Goal: Transaction & Acquisition: Book appointment/travel/reservation

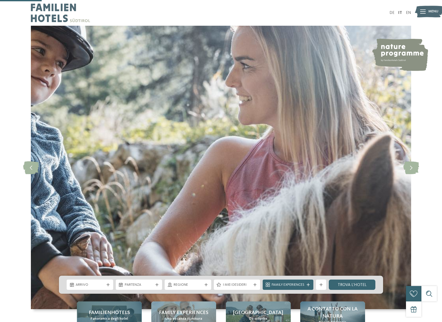
scroll to position [210, 0]
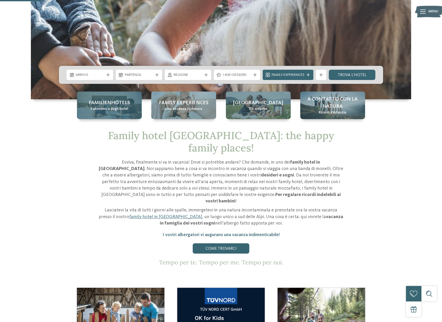
click at [107, 106] on span "Panoramica degli hotel" at bounding box center [109, 108] width 38 height 5
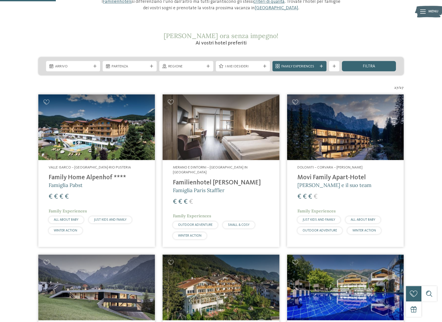
scroll to position [210, 0]
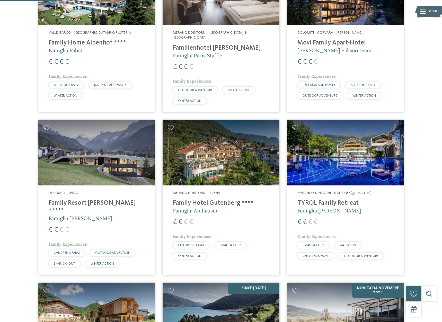
click at [125, 139] on img at bounding box center [96, 153] width 116 height 66
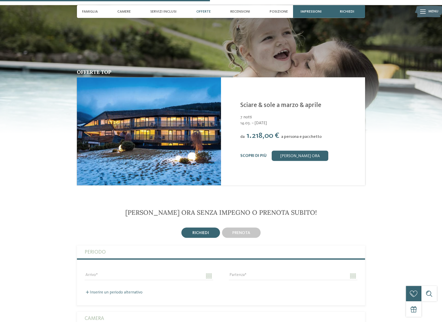
scroll to position [734, 0]
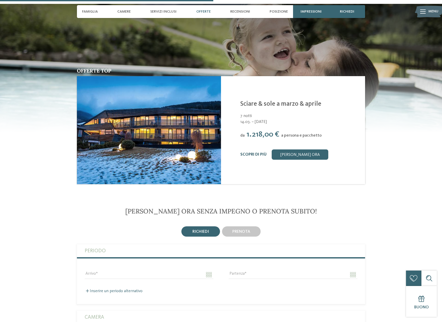
click at [245, 152] on link "Scopri di più" at bounding box center [253, 154] width 26 height 4
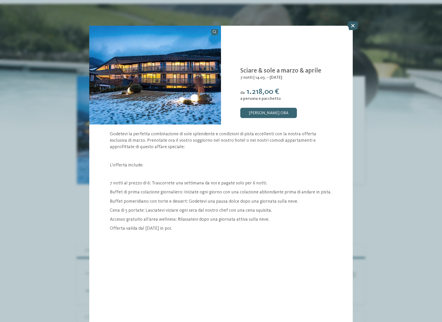
click at [351, 24] on icon at bounding box center [352, 25] width 11 height 9
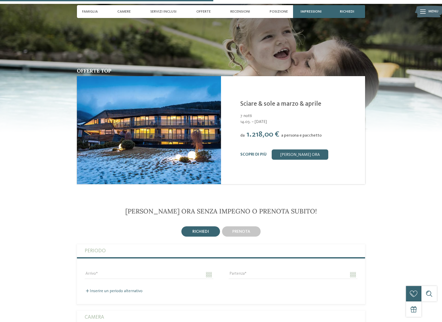
scroll to position [472, 0]
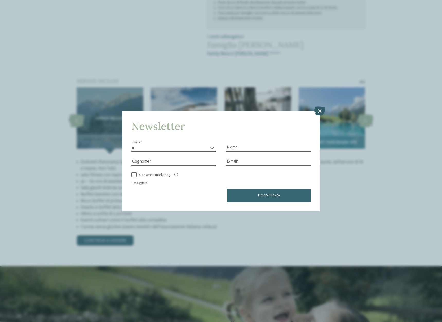
click at [315, 115] on icon at bounding box center [319, 110] width 11 height 9
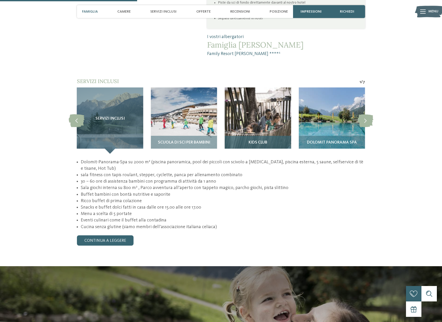
click at [247, 102] on img at bounding box center [258, 120] width 66 height 66
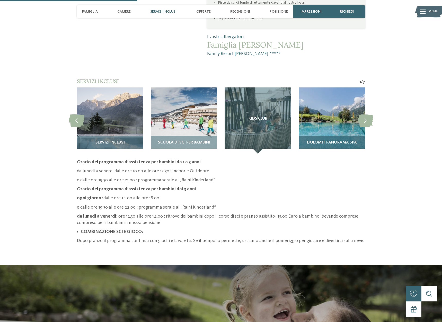
click at [310, 100] on img at bounding box center [331, 120] width 66 height 66
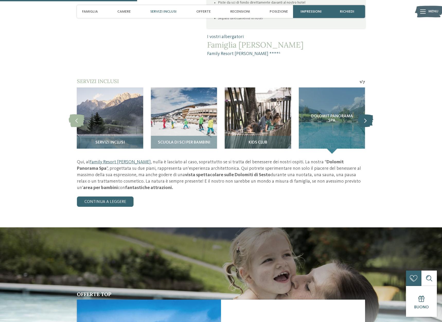
click at [365, 114] on icon at bounding box center [365, 120] width 16 height 13
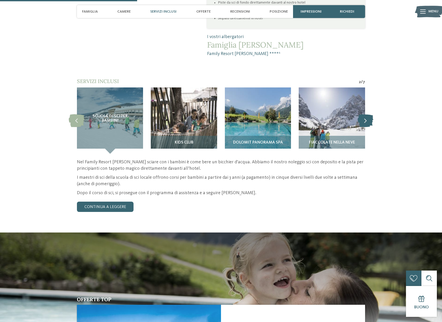
click at [365, 114] on icon at bounding box center [365, 120] width 16 height 13
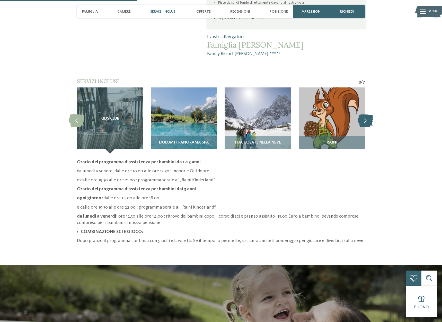
click at [365, 114] on icon at bounding box center [365, 120] width 16 height 13
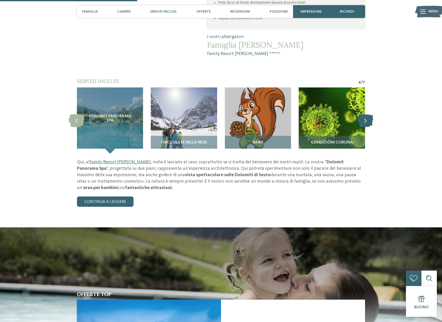
click at [365, 114] on icon at bounding box center [365, 120] width 16 height 13
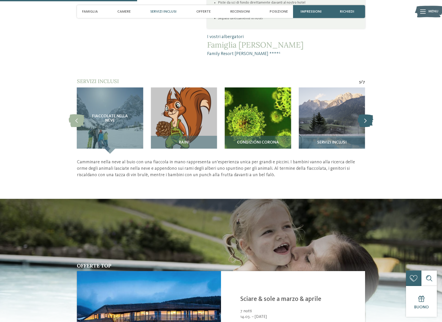
click at [365, 114] on icon at bounding box center [365, 120] width 16 height 13
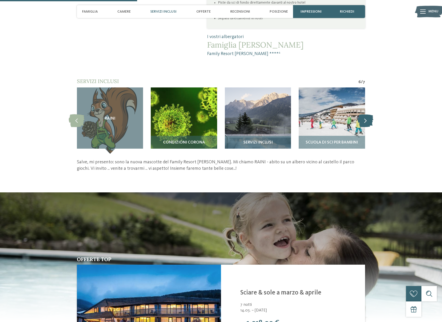
click at [365, 114] on icon at bounding box center [365, 120] width 16 height 13
